Goal: Task Accomplishment & Management: Manage account settings

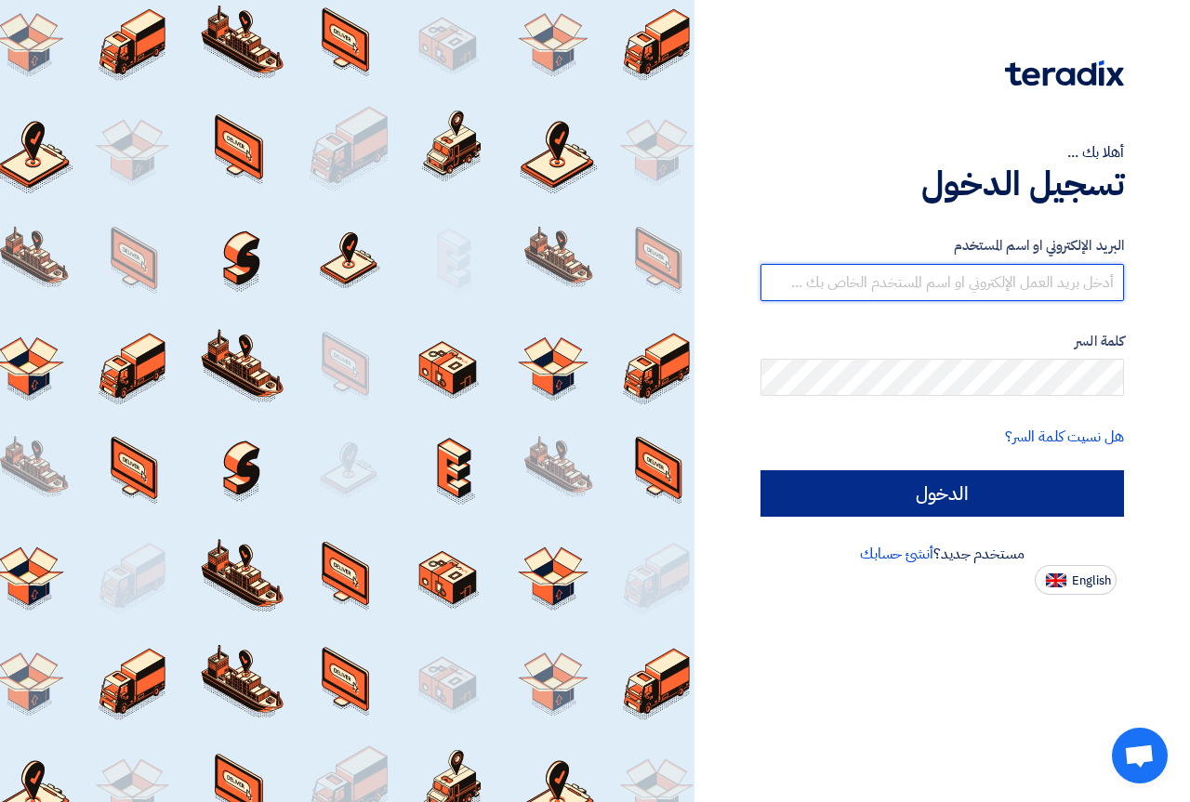
type input "ahmed.elsayed@freshdeal-eg.com"
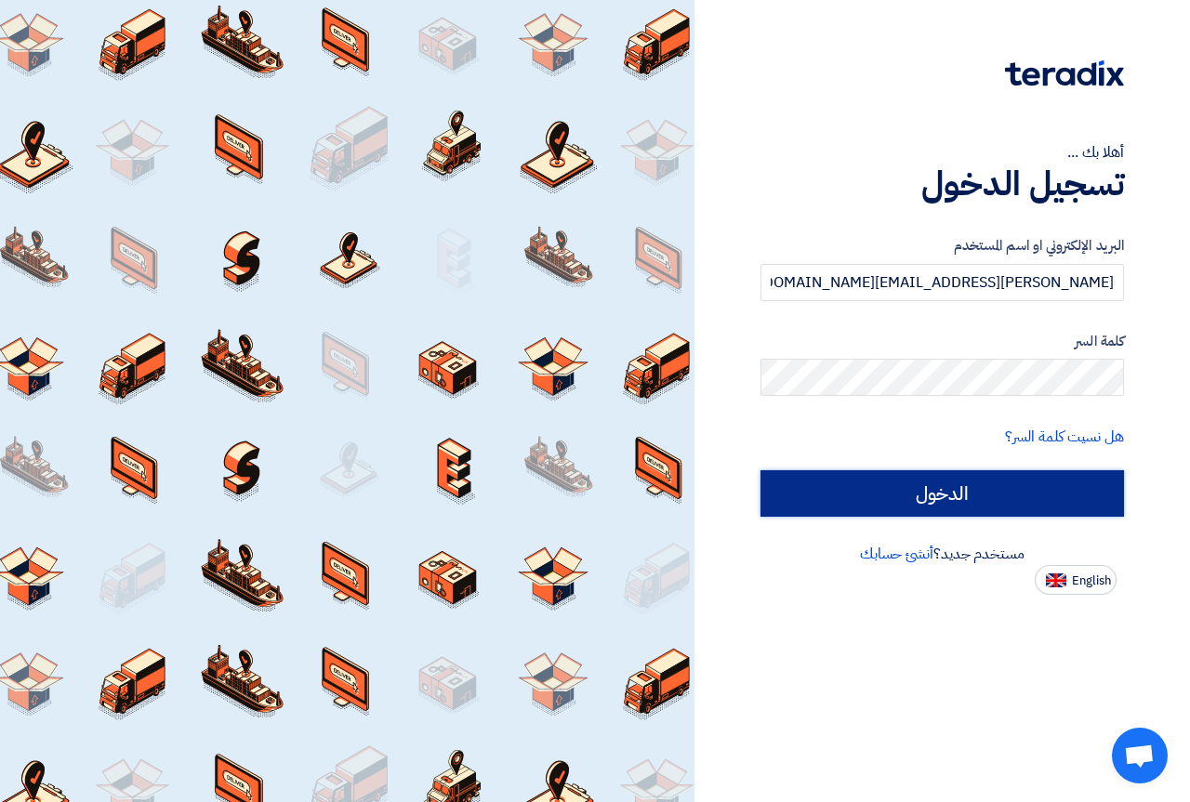
click at [876, 490] on input "الدخول" at bounding box center [941, 493] width 363 height 46
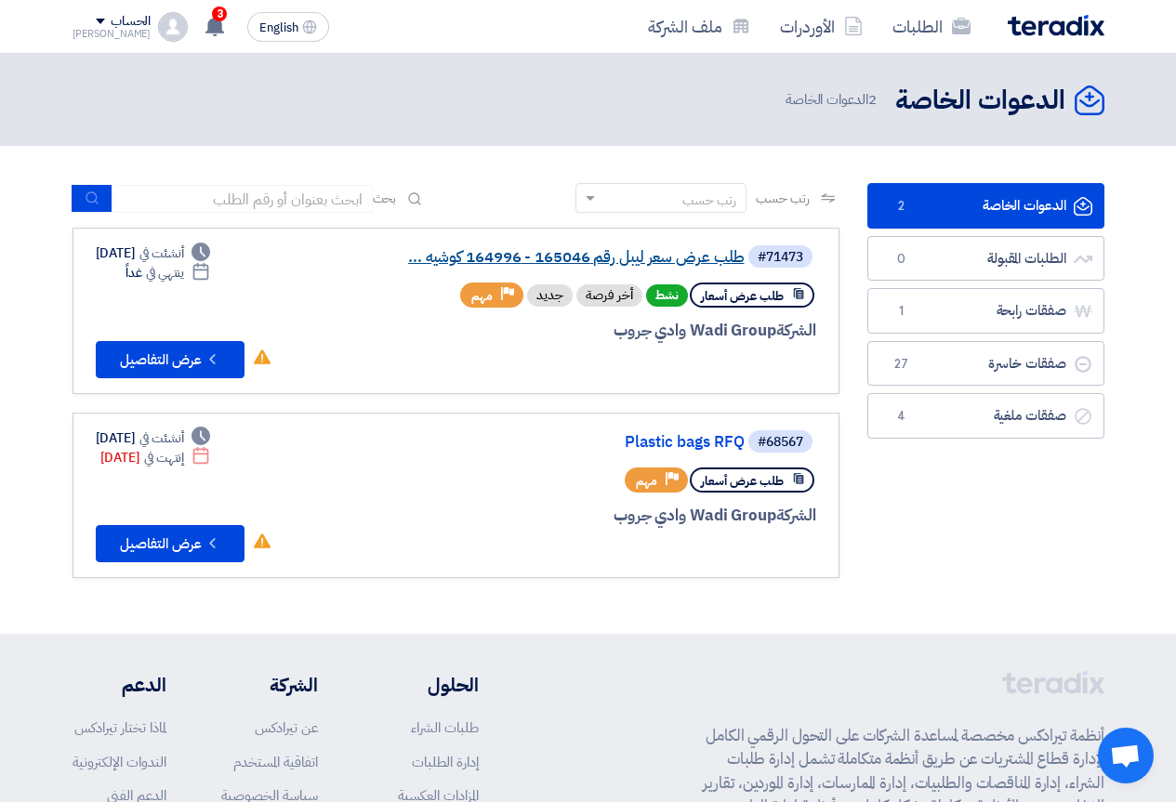
click at [652, 254] on link "طلب عرض سعر ليبل رقم 165046 - 164996 كوشيه ..." at bounding box center [559, 257] width 372 height 17
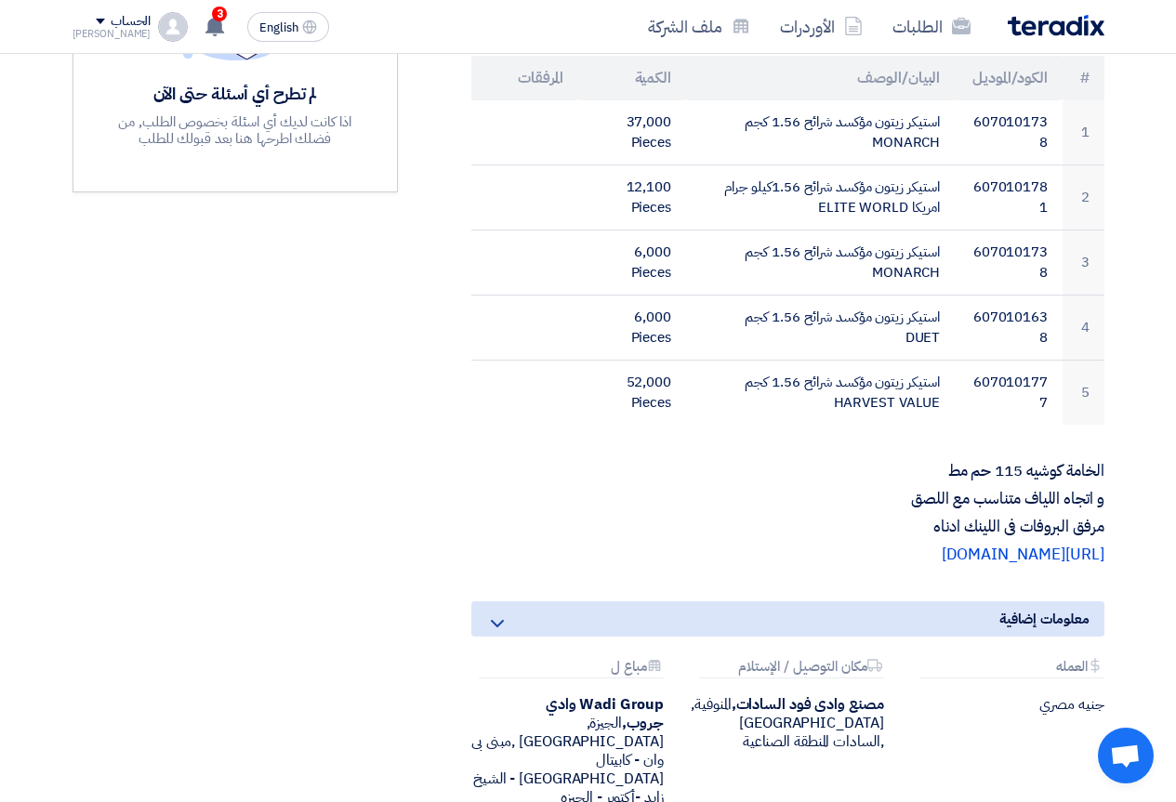
scroll to position [651, 0]
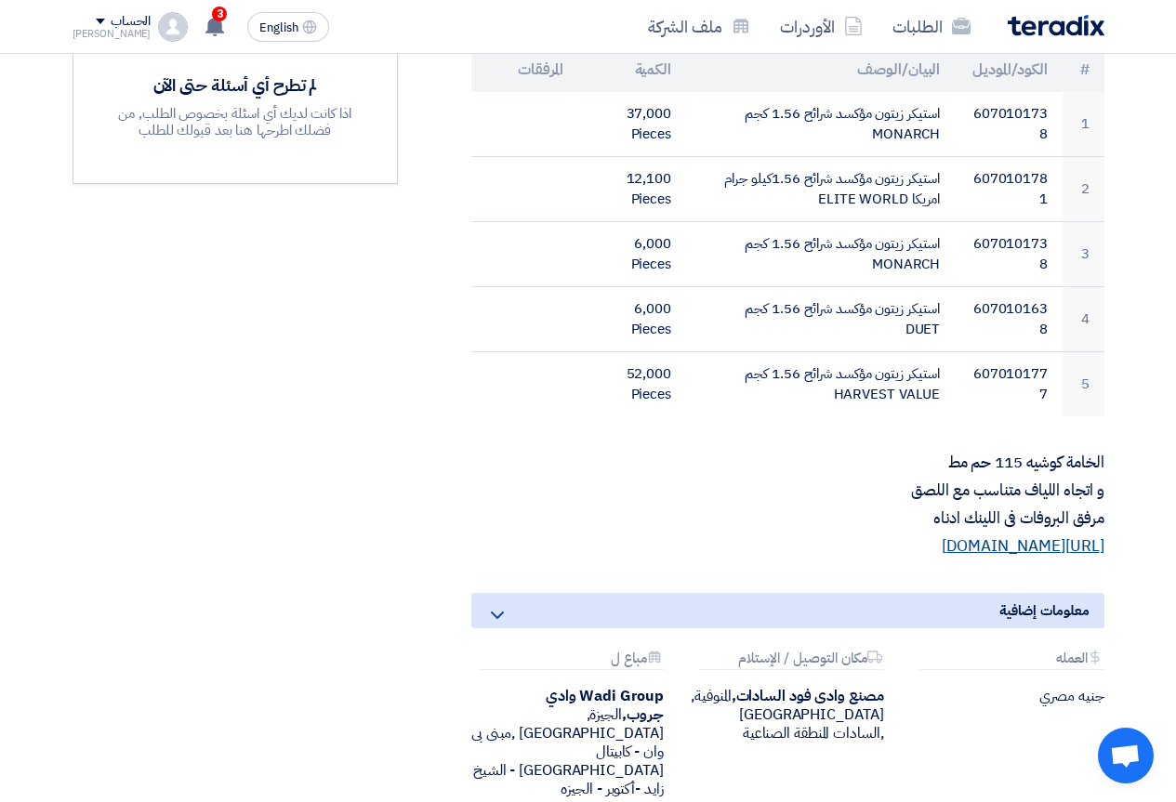
click at [942, 534] on link "[URL][DOMAIN_NAME]" at bounding box center [1023, 545] width 162 height 23
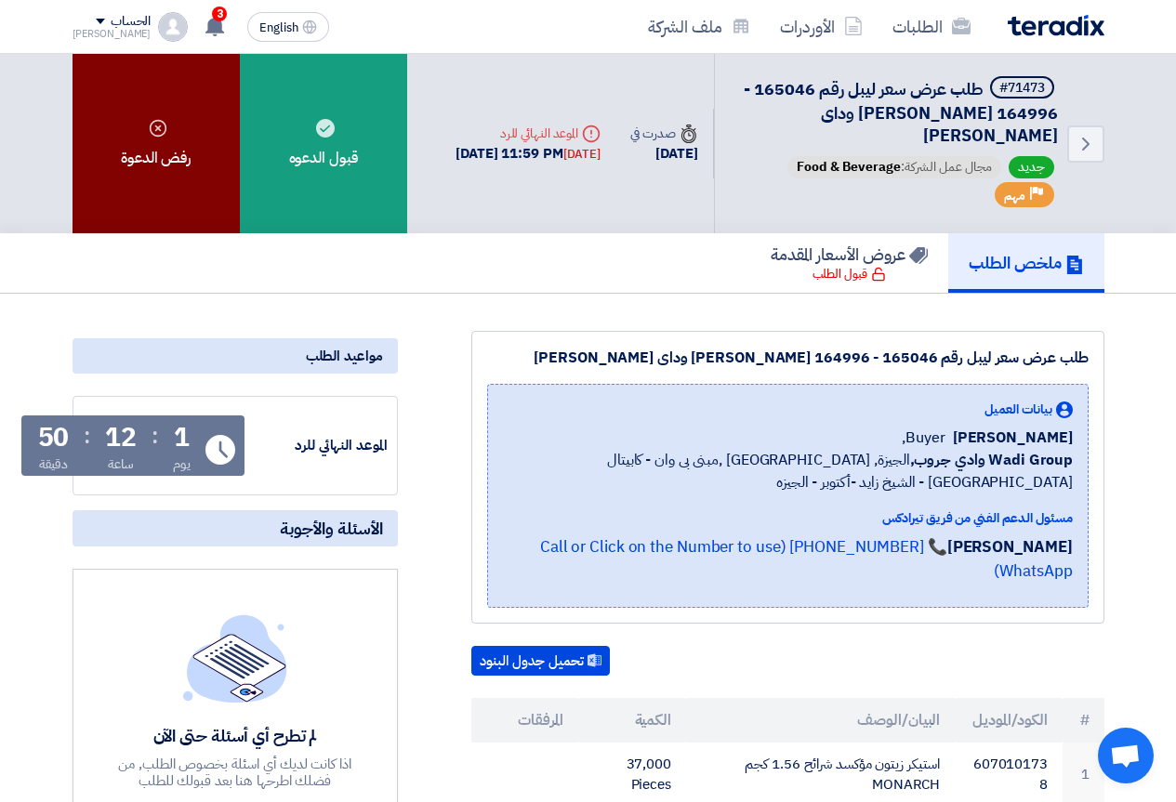
click at [143, 143] on div "رفض الدعوة" at bounding box center [155, 143] width 167 height 179
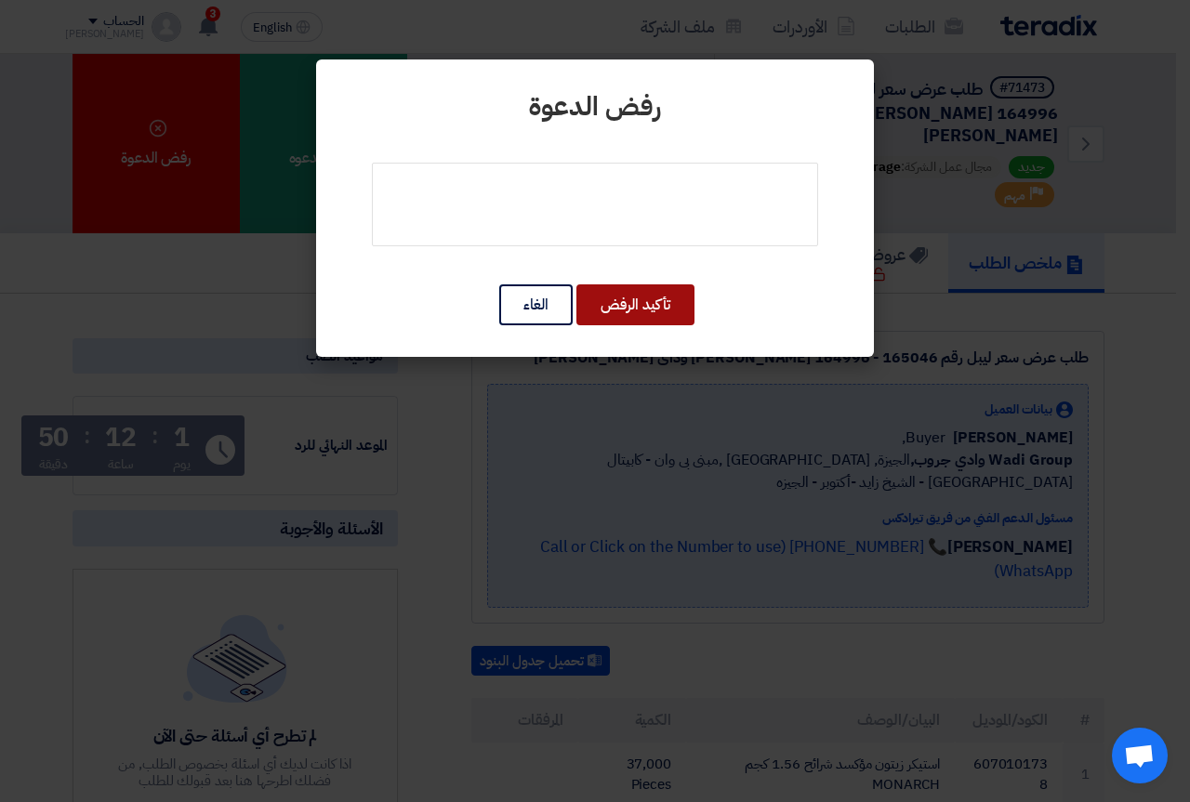
click at [626, 306] on button "تأكيد الرفض" at bounding box center [635, 304] width 118 height 41
